Goal: Information Seeking & Learning: Learn about a topic

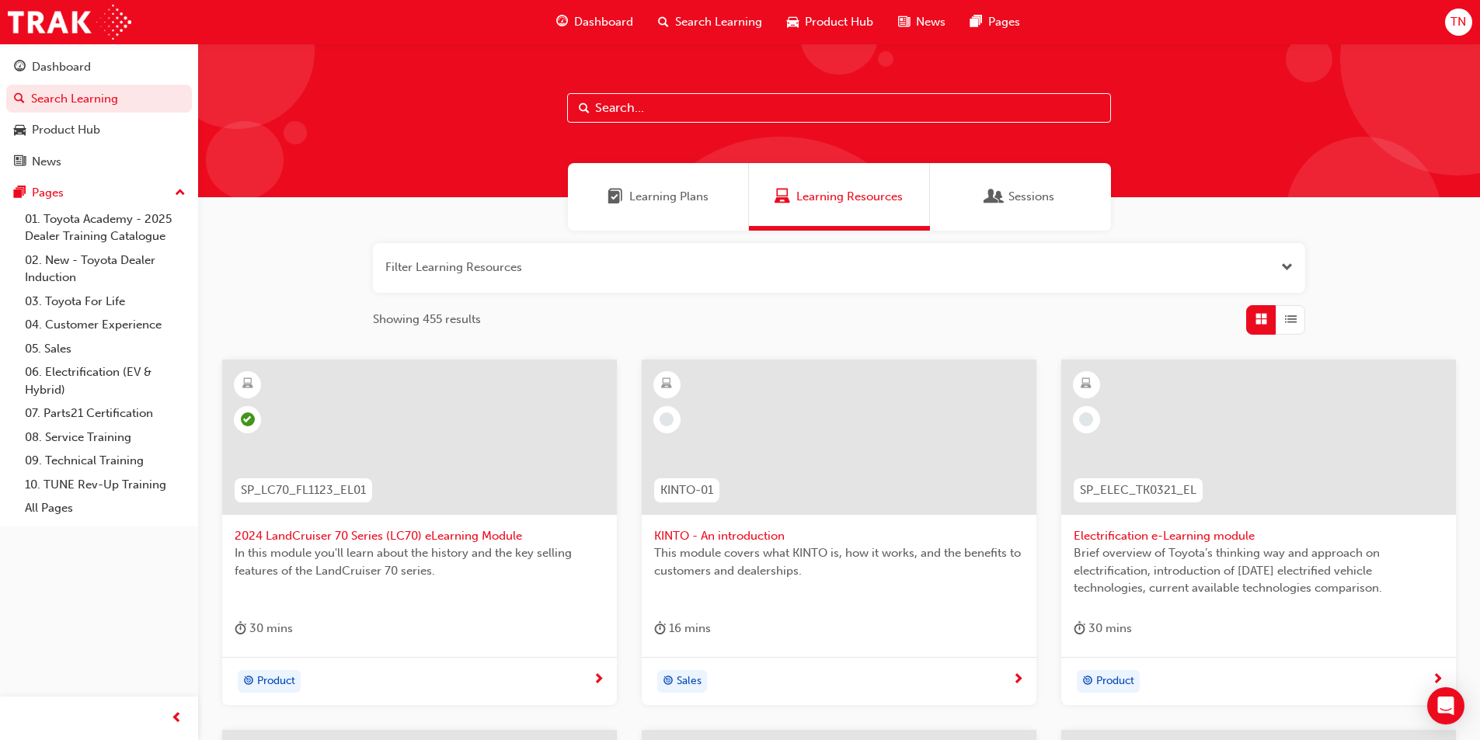
click at [614, 23] on span "Dashboard" at bounding box center [603, 22] width 59 height 18
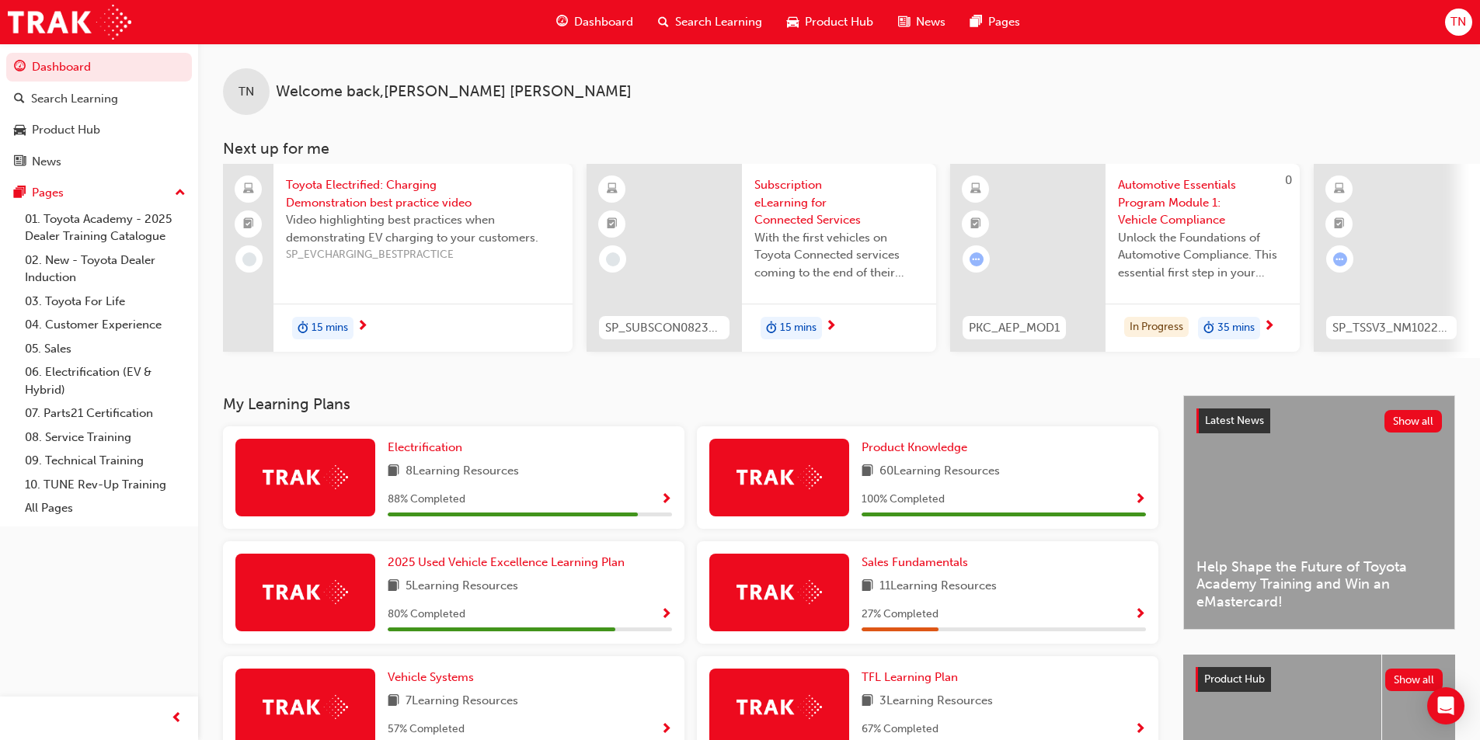
scroll to position [331, 0]
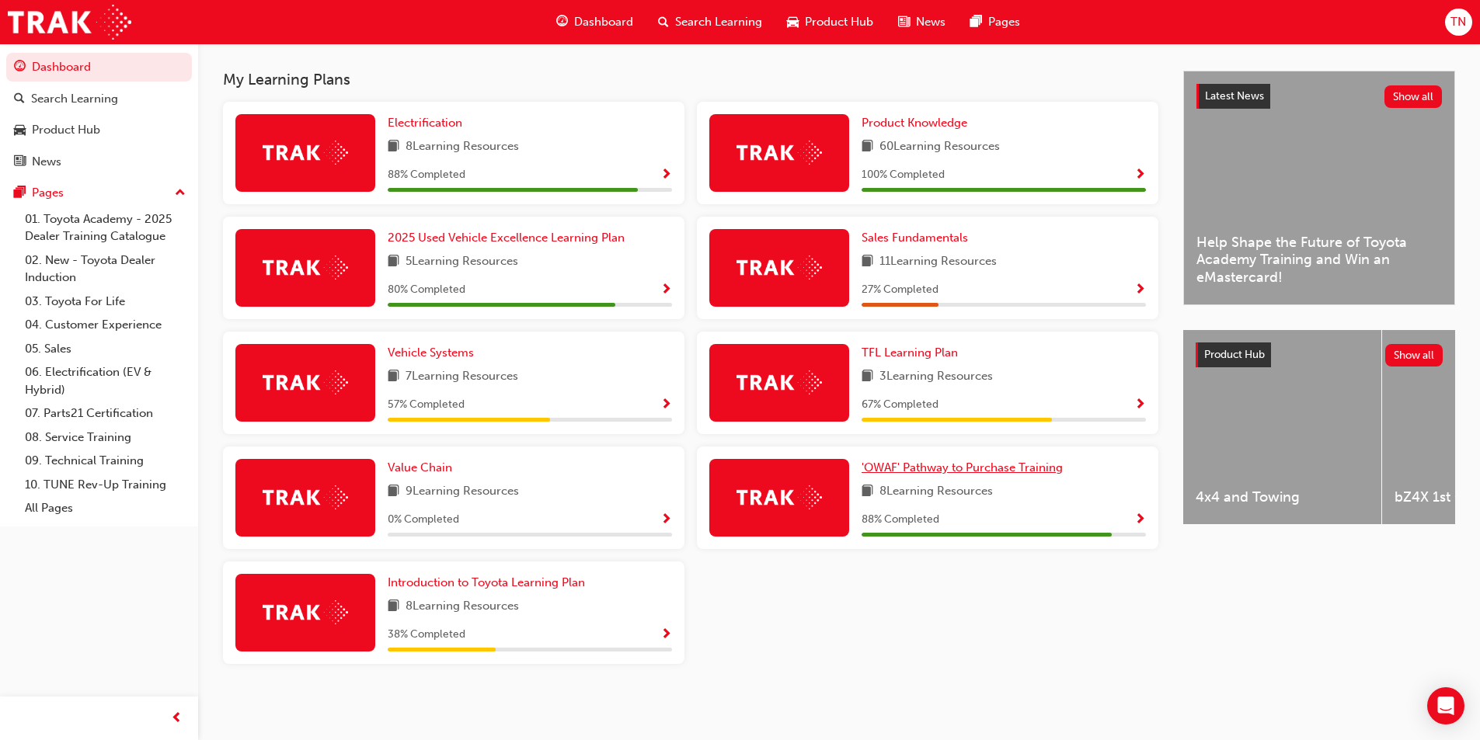
click at [944, 464] on span "'OWAF' Pathway to Purchase Training" at bounding box center [961, 468] width 201 height 14
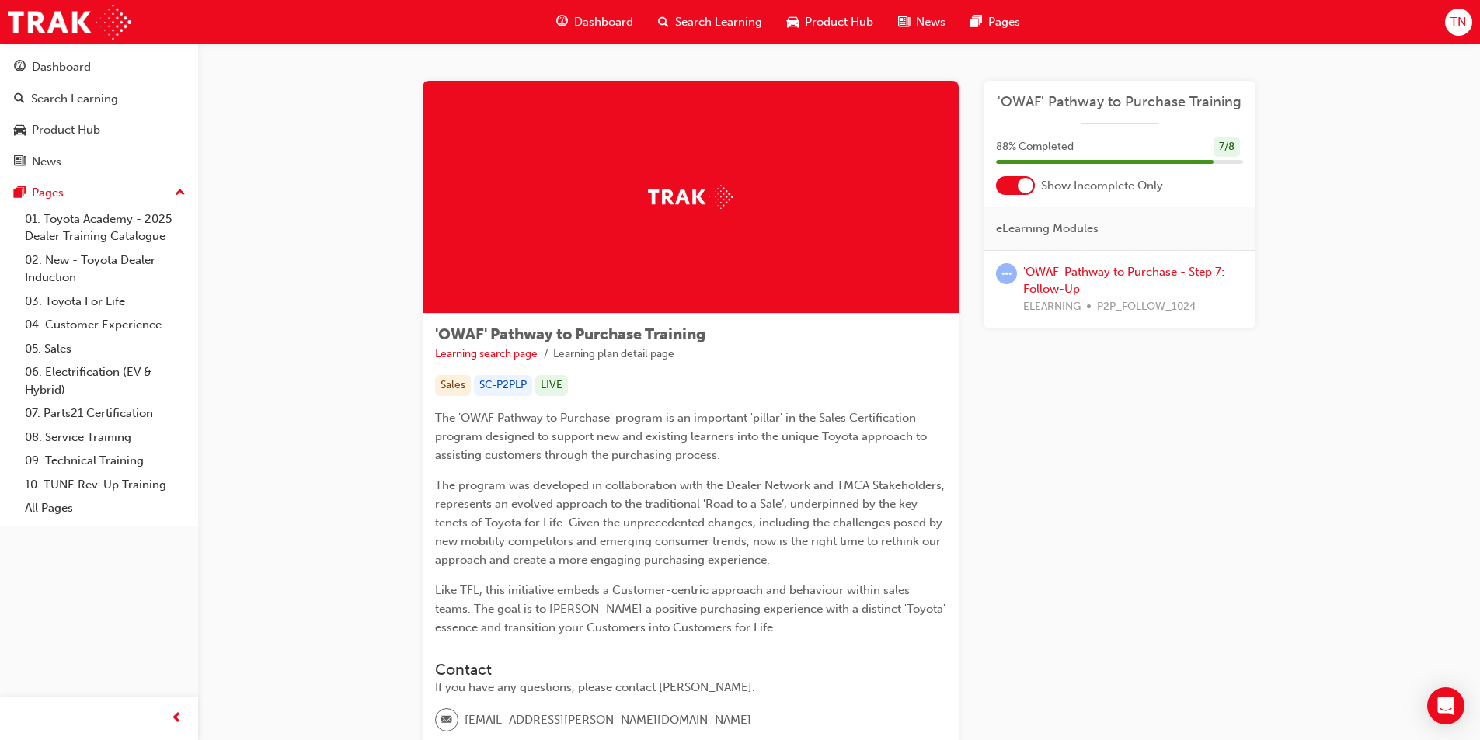
drag, startPoint x: 1062, startPoint y: 285, endPoint x: 1338, endPoint y: 246, distance: 279.3
click at [1338, 246] on div "'OWAF' Pathway to Purchase Training Learning search page Learning plan detail p…" at bounding box center [839, 477] width 1282 height 867
click at [1118, 271] on link "'OWAF' Pathway to Purchase - Step 7: Follow-Up" at bounding box center [1123, 281] width 201 height 32
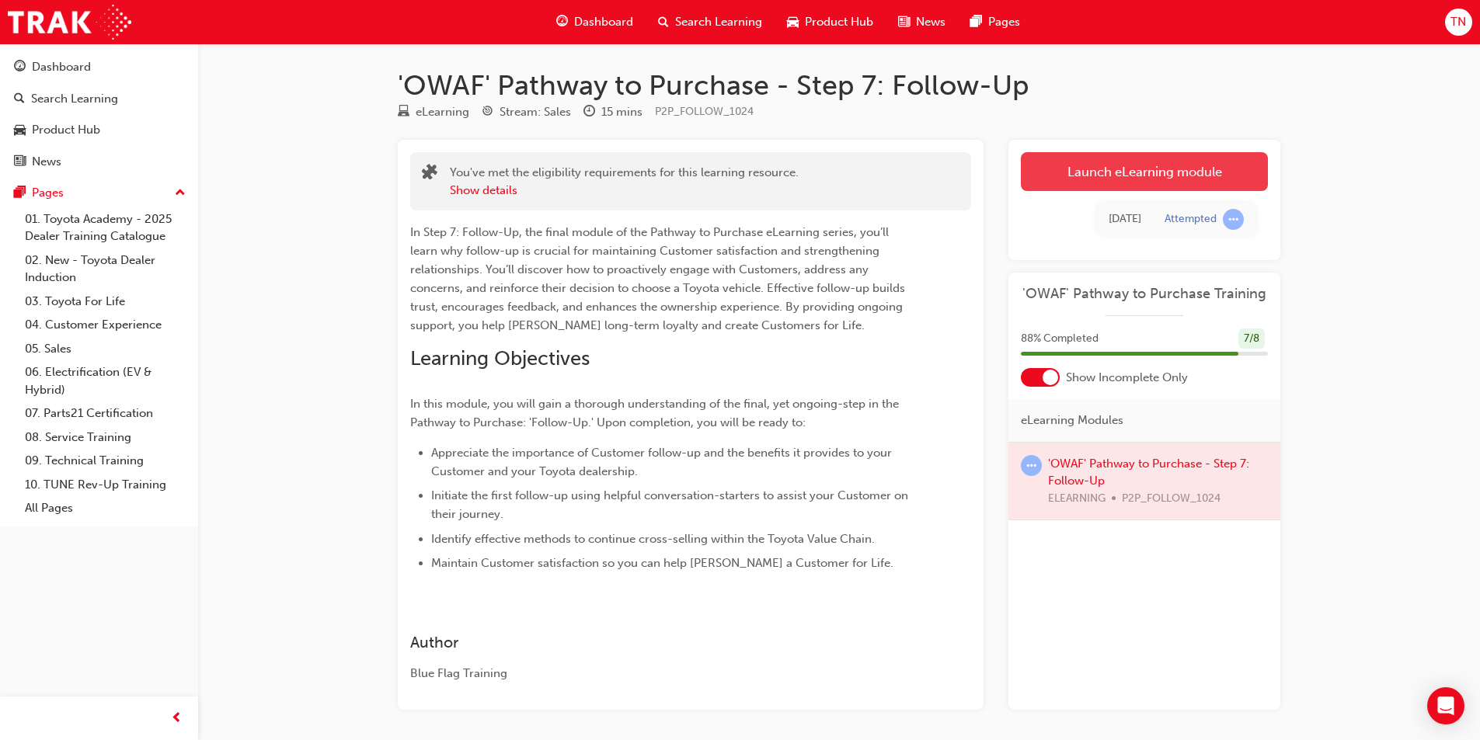
click at [1131, 171] on link "Launch eLearning module" at bounding box center [1144, 171] width 247 height 39
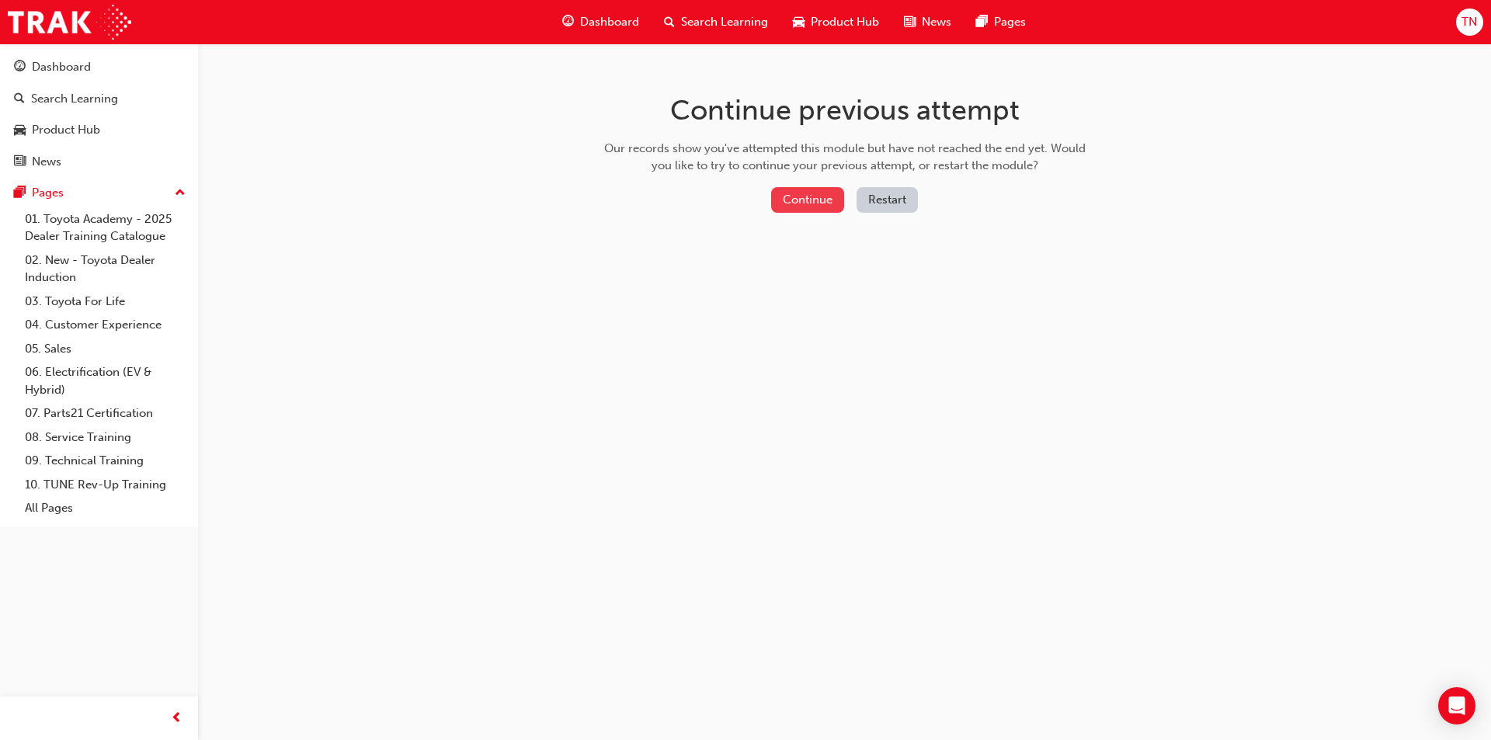
click at [801, 206] on button "Continue" at bounding box center [807, 200] width 73 height 26
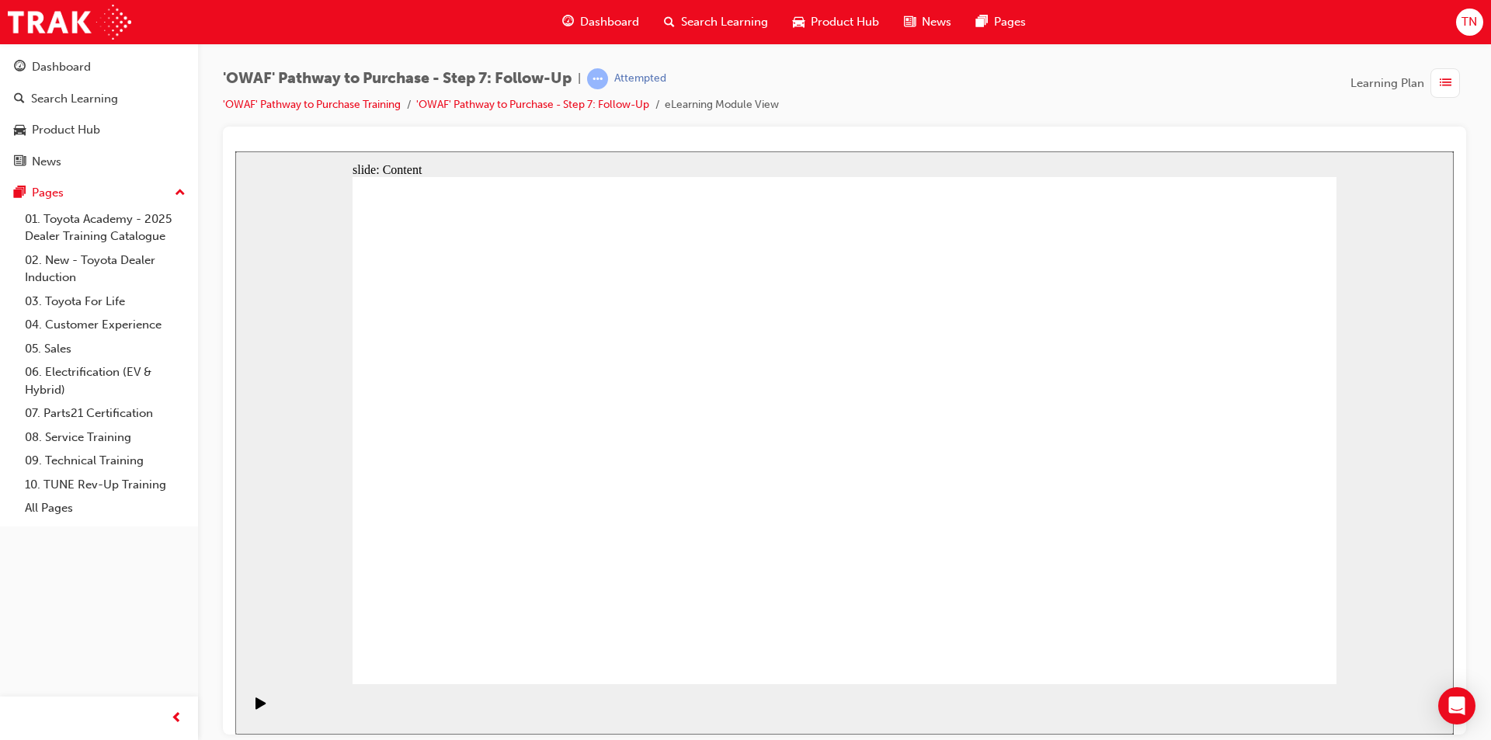
radio input "true"
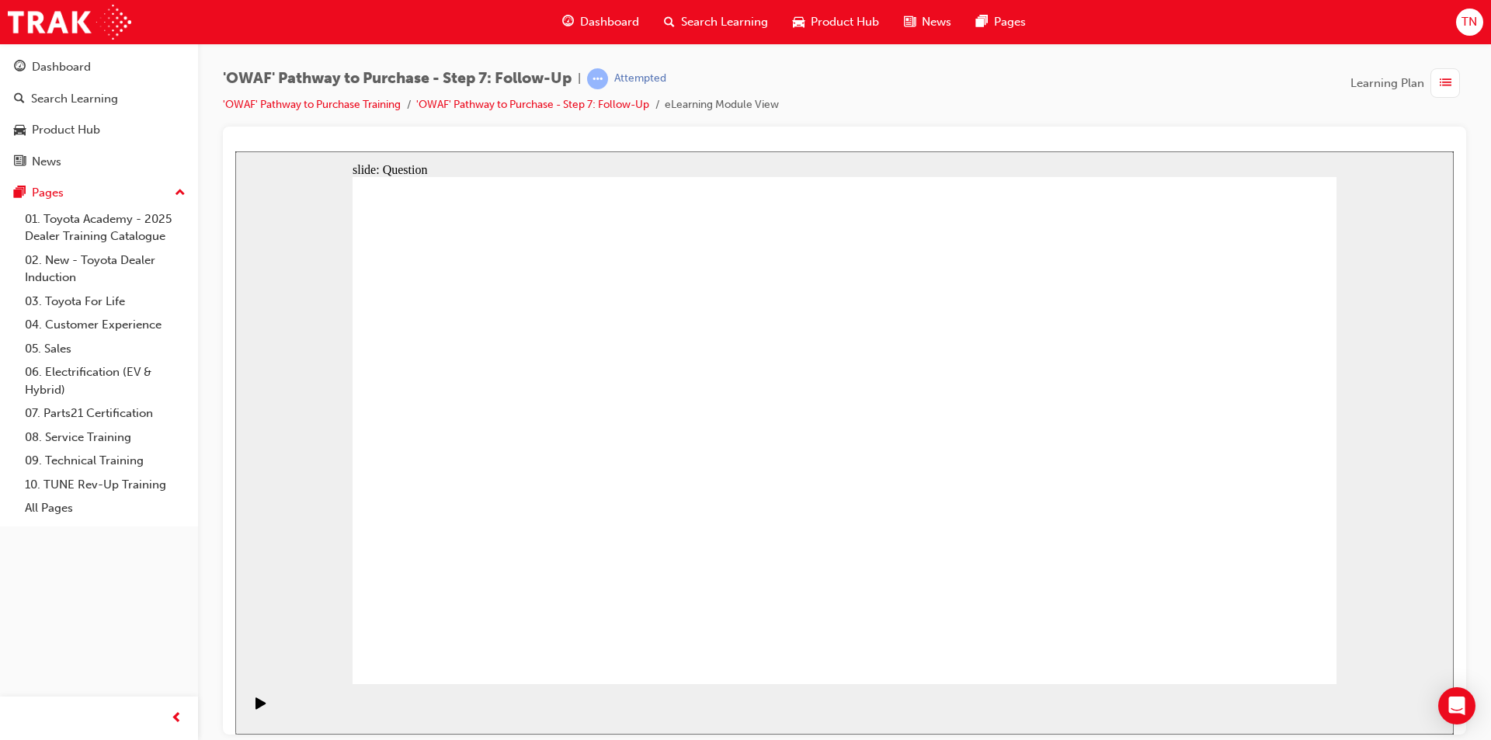
drag, startPoint x: 706, startPoint y: 573, endPoint x: 860, endPoint y: 368, distance: 256.3
drag, startPoint x: 872, startPoint y: 610, endPoint x: 656, endPoint y: 412, distance: 293.6
drag, startPoint x: 1060, startPoint y: 573, endPoint x: 735, endPoint y: 503, distance: 332.9
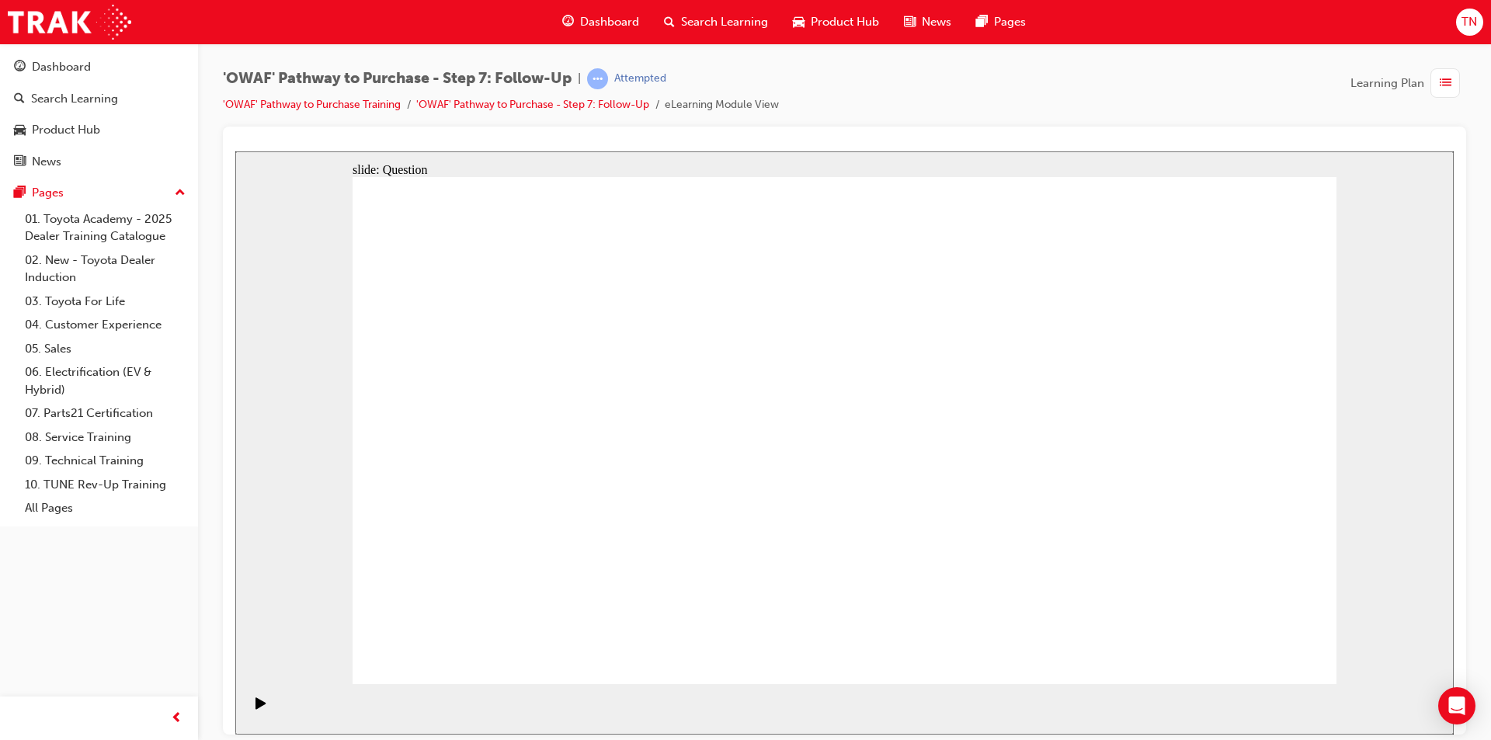
radio input "true"
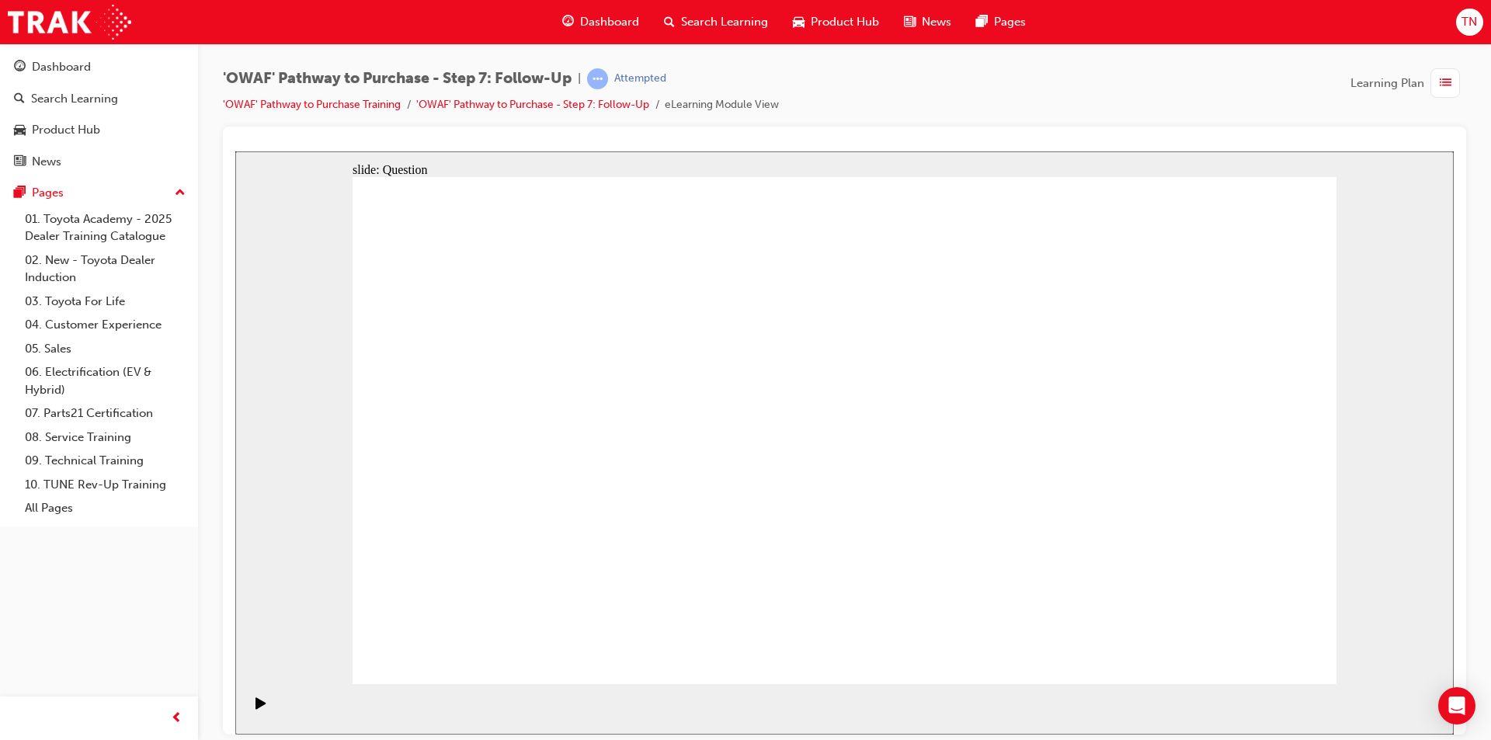
radio input "true"
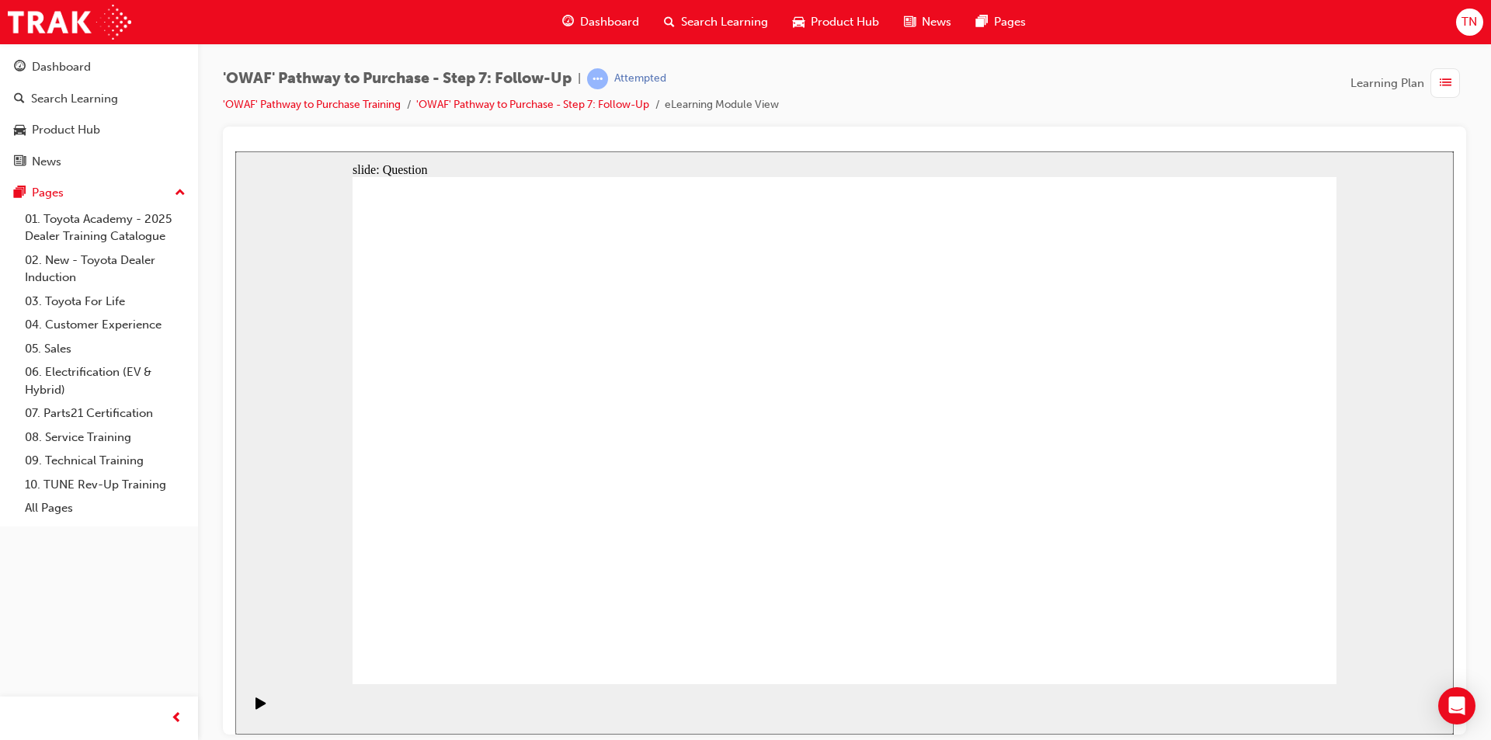
radio input "true"
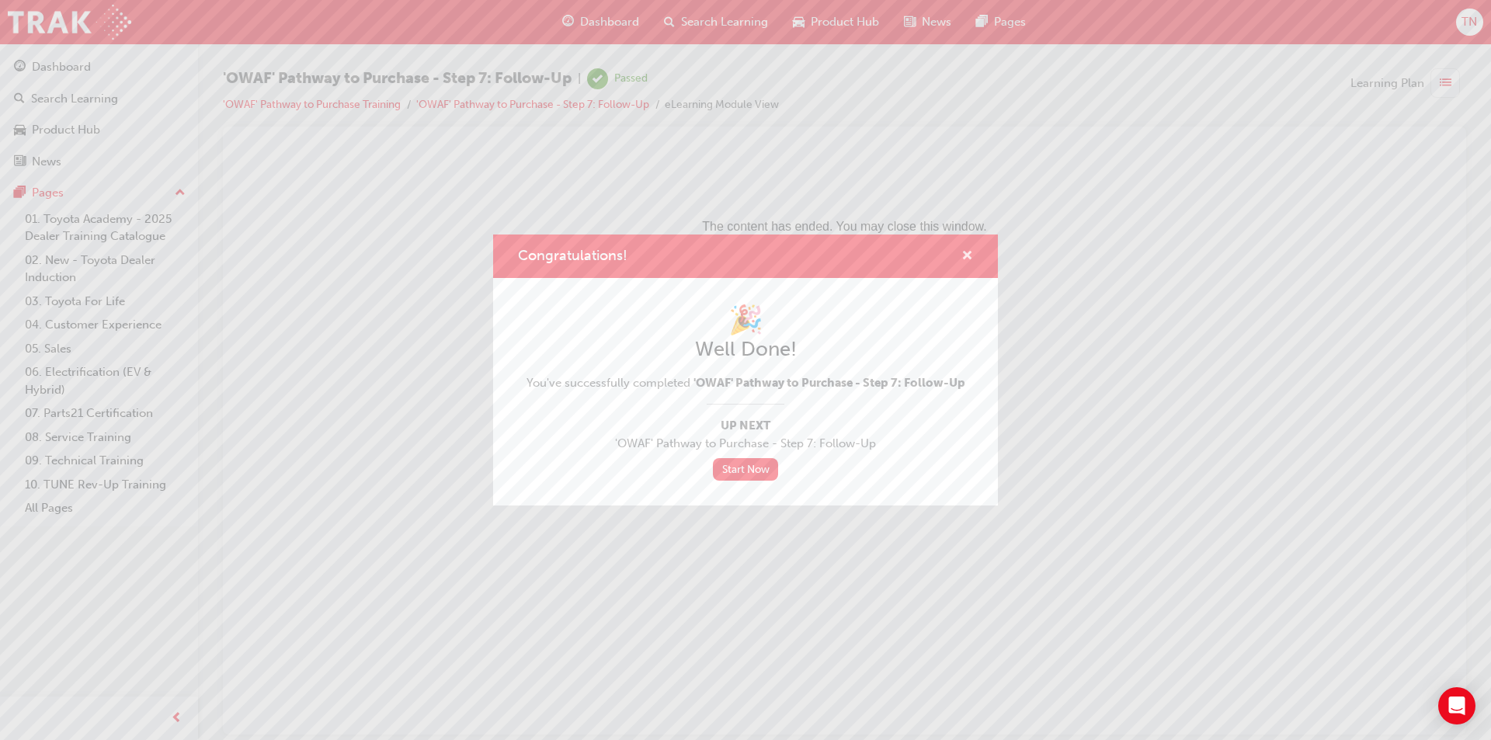
click at [969, 252] on span "cross-icon" at bounding box center [968, 257] width 12 height 14
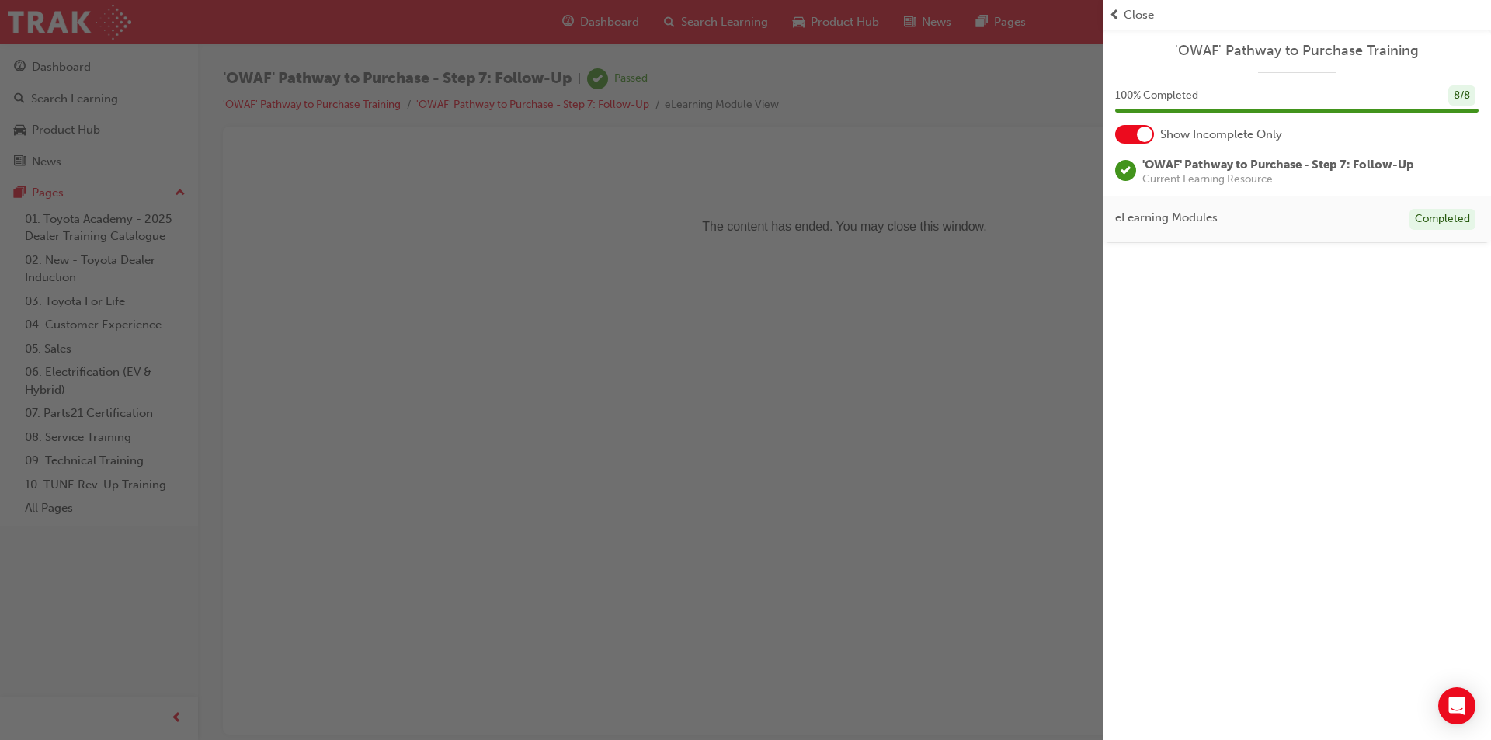
click at [1129, 18] on span "Close" at bounding box center [1139, 15] width 30 height 18
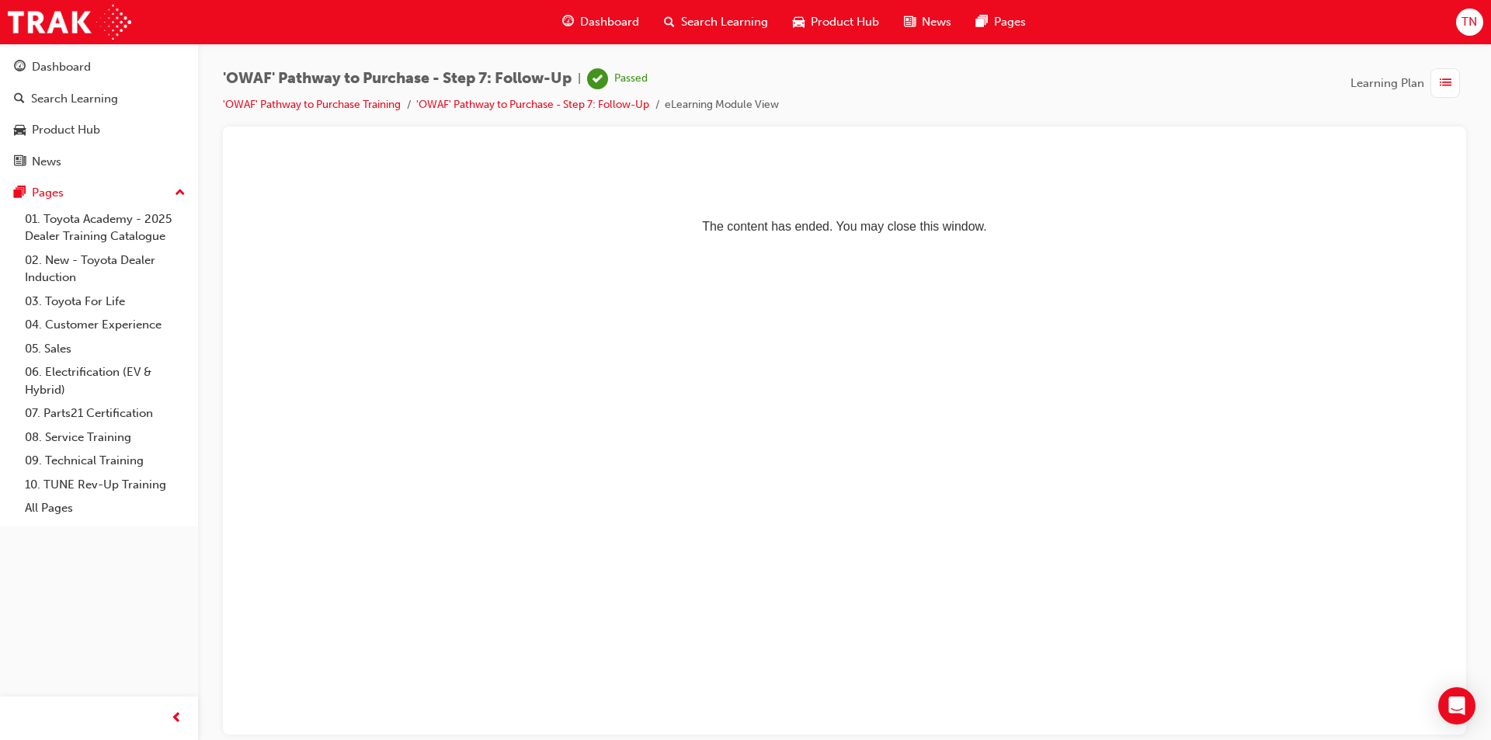
click at [619, 31] on div "Dashboard" at bounding box center [601, 22] width 102 height 32
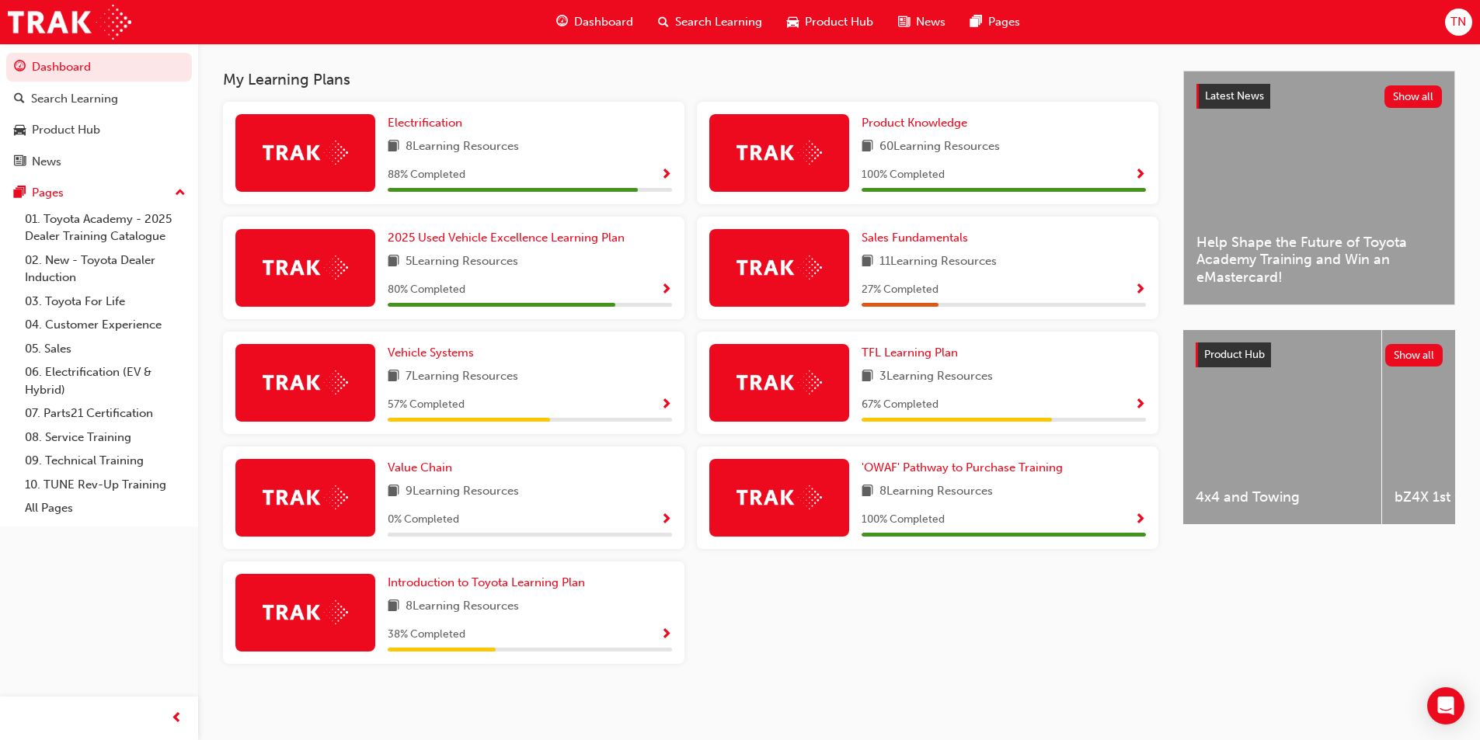
scroll to position [331, 0]
